Goal: Task Accomplishment & Management: Manage account settings

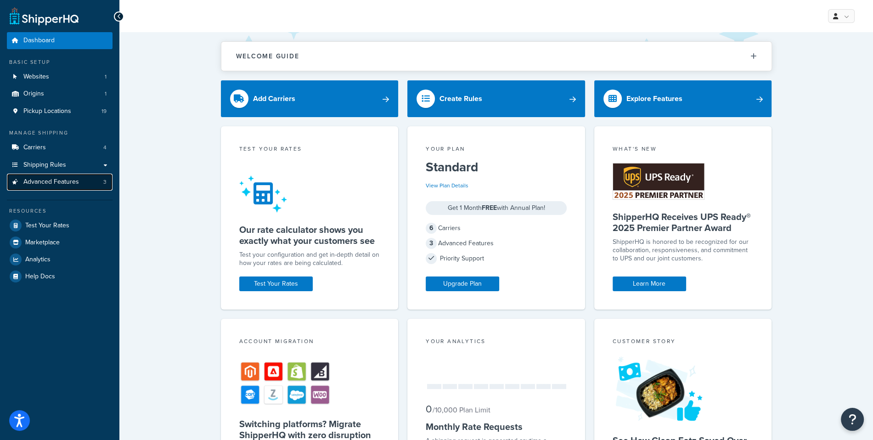
click at [68, 187] on link "Advanced Features 3" at bounding box center [60, 182] width 106 height 17
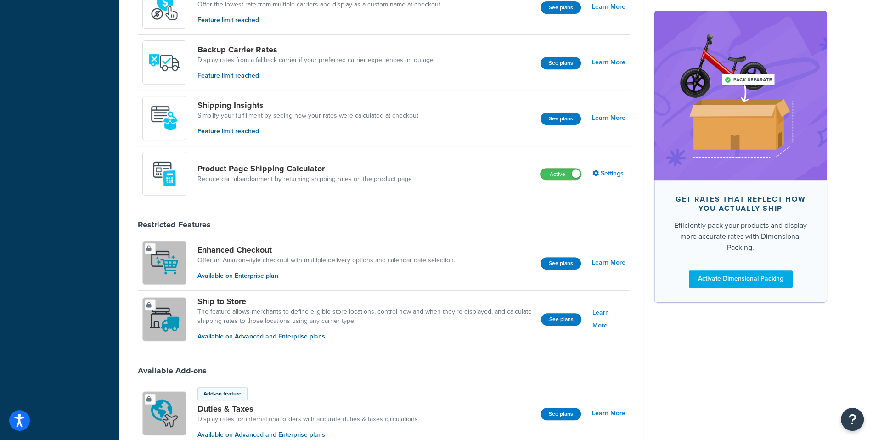
scroll to position [471, 0]
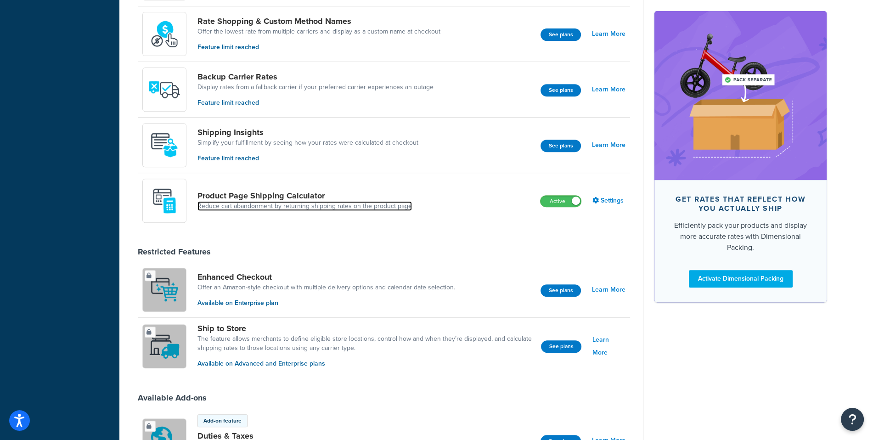
click at [306, 202] on link "Reduce cart abandonment by returning shipping rates on the product page" at bounding box center [304, 206] width 214 height 9
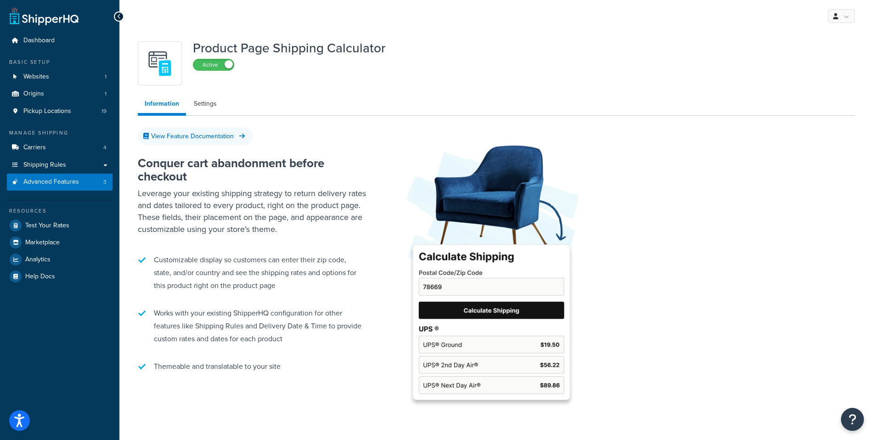
click at [202, 115] on ul "Information Settings" at bounding box center [496, 105] width 717 height 21
click at [198, 107] on link "Settings" at bounding box center [205, 104] width 37 height 18
select select "US"
select select "false"
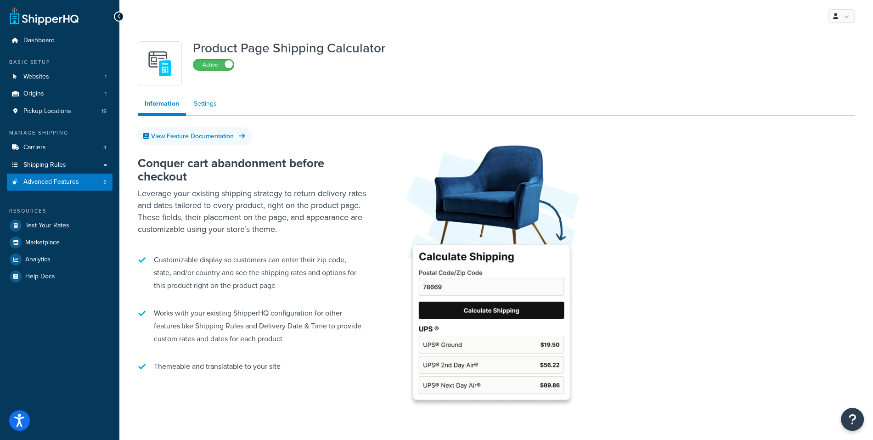
select select "30"
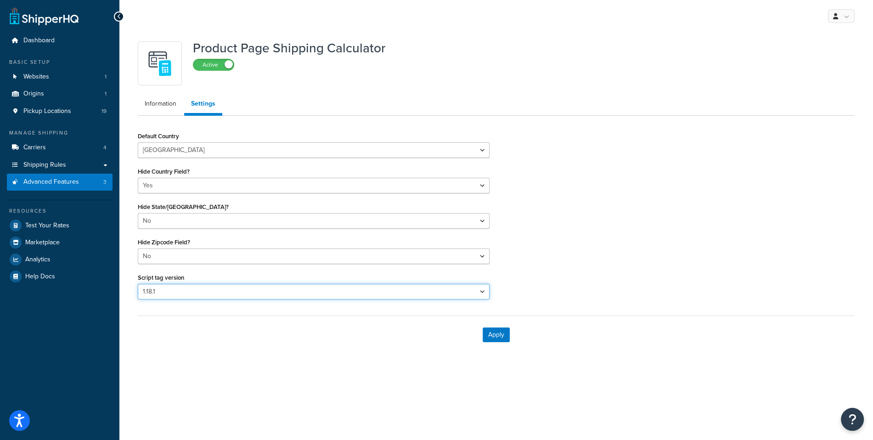
click at [138, 284] on select "Please select a script tag 1.18.1" at bounding box center [314, 292] width 352 height 16
click at [101, 67] on div "Basic Setup Websites 1 Origins 1 Pickup Locations 19" at bounding box center [60, 89] width 106 height 62
click at [98, 72] on link "Websites 1" at bounding box center [60, 76] width 106 height 17
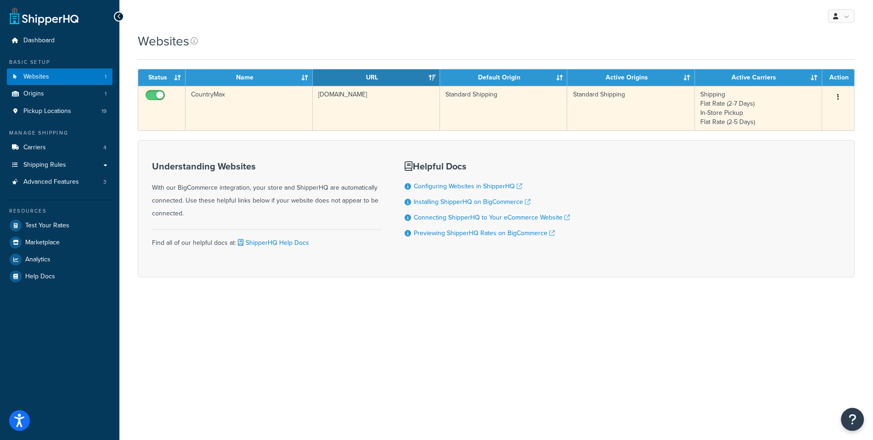
click at [398, 99] on td "[DOMAIN_NAME]" at bounding box center [376, 108] width 127 height 45
